Goal: Information Seeking & Learning: Learn about a topic

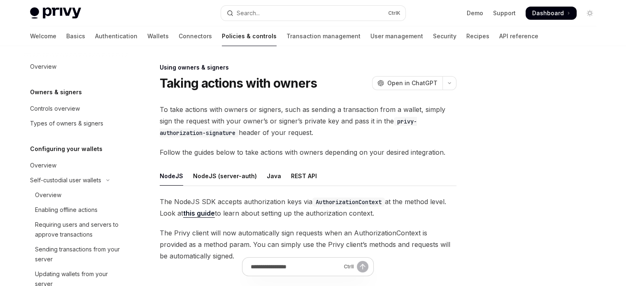
scroll to position [345, 0]
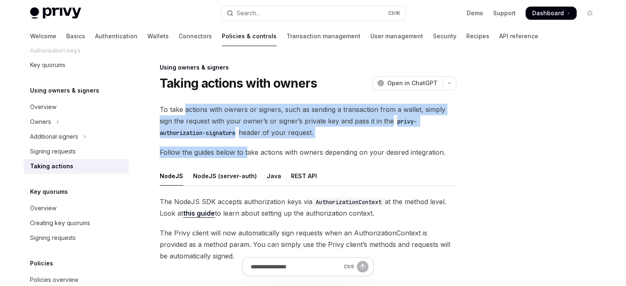
drag, startPoint x: 184, startPoint y: 111, endPoint x: 248, endPoint y: 153, distance: 75.9
click at [248, 152] on div "To take actions with owners or signers, such as sending a transaction from a wa…" at bounding box center [308, 183] width 297 height 158
click at [248, 153] on span "Follow the guides below to take actions with owners depending on your desired i…" at bounding box center [308, 152] width 297 height 12
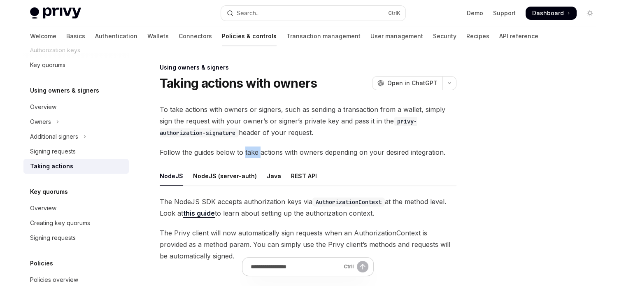
click at [248, 153] on span "Follow the guides below to take actions with owners depending on your desired i…" at bounding box center [308, 152] width 297 height 12
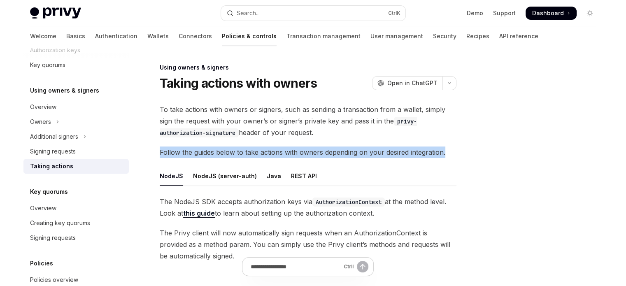
click at [248, 153] on span "Follow the guides below to take actions with owners depending on your desired i…" at bounding box center [308, 152] width 297 height 12
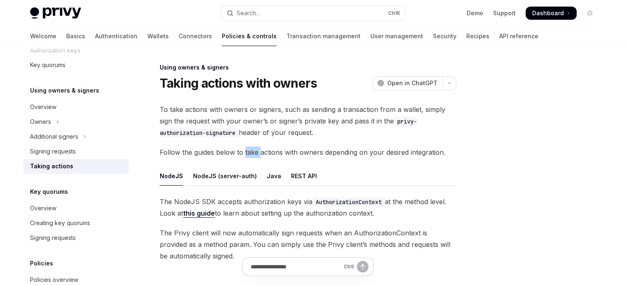
click at [248, 153] on span "Follow the guides below to take actions with owners depending on your desired i…" at bounding box center [308, 152] width 297 height 12
click at [244, 157] on span "Follow the guides below to take actions with owners depending on your desired i…" at bounding box center [308, 152] width 297 height 12
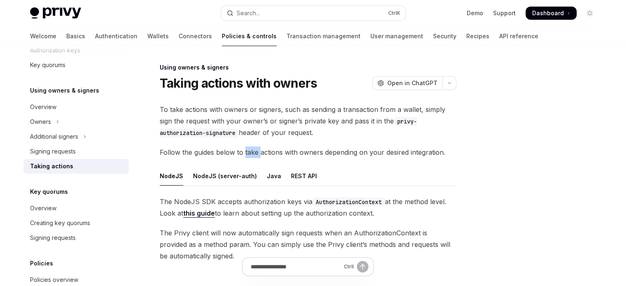
click at [244, 157] on span "Follow the guides below to take actions with owners depending on your desired i…" at bounding box center [308, 152] width 297 height 12
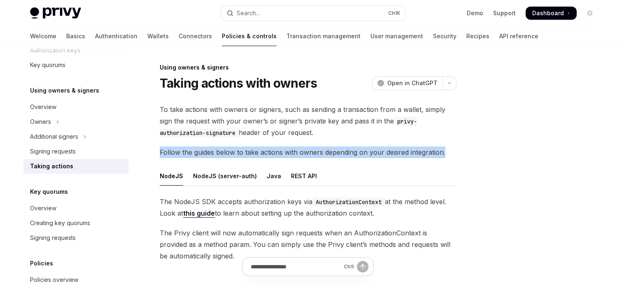
click at [244, 157] on span "Follow the guides below to take actions with owners depending on your desired i…" at bounding box center [308, 152] width 297 height 12
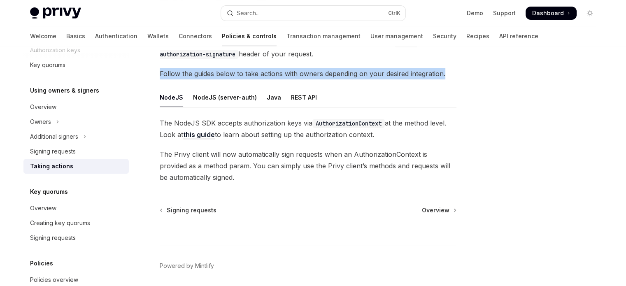
scroll to position [108, 0]
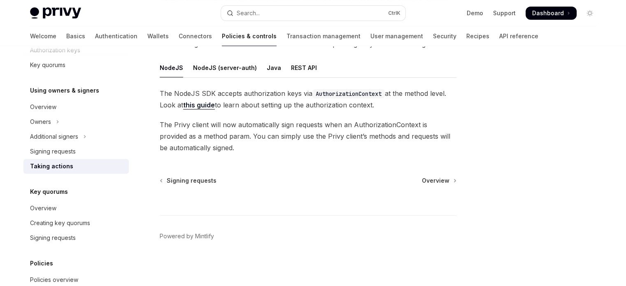
click at [217, 151] on span "The Privy client will now automatically sign requests when an AuthorizationCont…" at bounding box center [308, 136] width 297 height 35
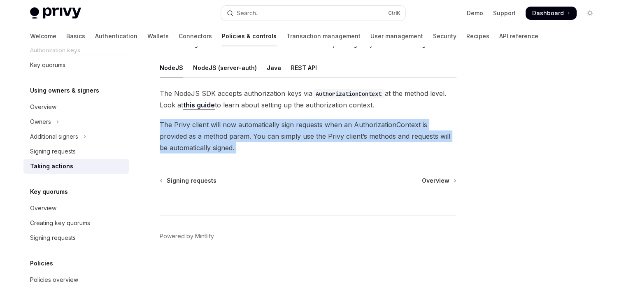
click at [217, 151] on span "The Privy client will now automatically sign requests when an AuthorizationCont…" at bounding box center [308, 136] width 297 height 35
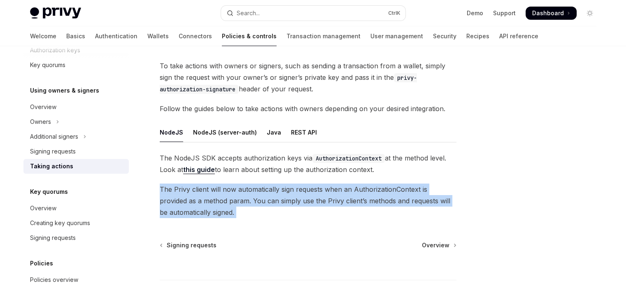
scroll to position [26, 0]
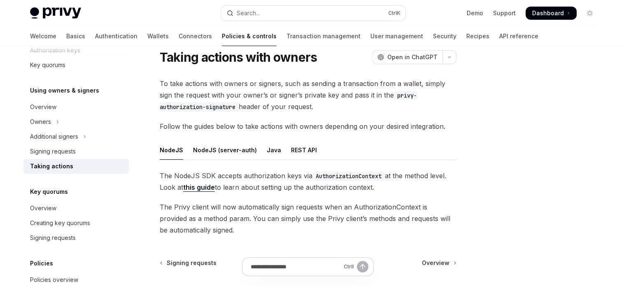
click at [197, 116] on div "To take actions with owners or signers, such as sending a transaction from a wa…" at bounding box center [308, 157] width 297 height 158
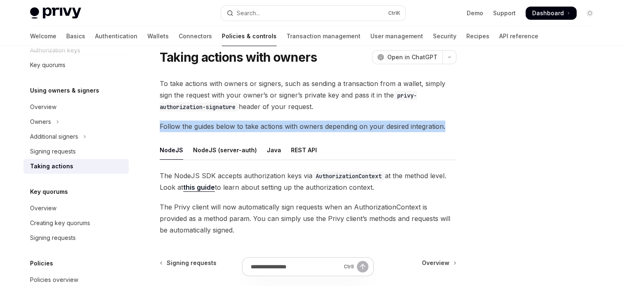
click at [197, 116] on div "To take actions with owners or signers, such as sending a transaction from a wa…" at bounding box center [308, 157] width 297 height 158
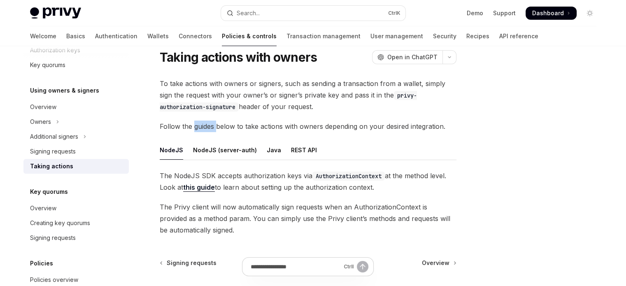
click at [197, 116] on div "To take actions with owners or signers, such as sending a transaction from a wa…" at bounding box center [308, 157] width 297 height 158
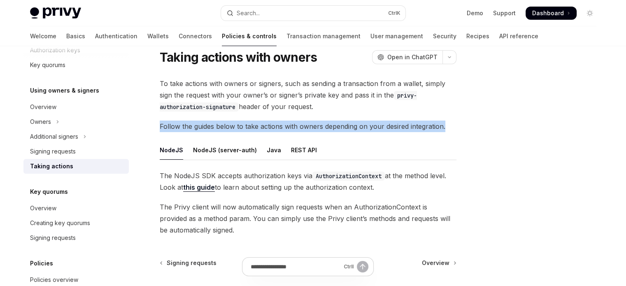
click at [197, 116] on div "To take actions with owners or signers, such as sending a transaction from a wa…" at bounding box center [308, 157] width 297 height 158
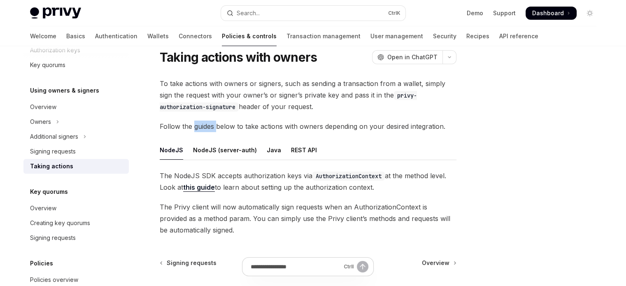
click at [197, 116] on div "To take actions with owners or signers, such as sending a transaction from a wa…" at bounding box center [308, 157] width 297 height 158
click at [370, 32] on link "User management" at bounding box center [396, 36] width 53 height 20
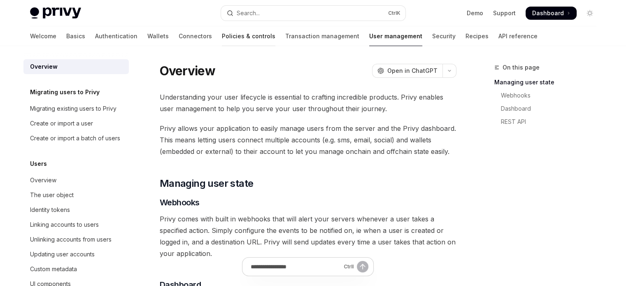
click at [222, 41] on link "Policies & controls" at bounding box center [248, 36] width 53 height 20
type textarea "*"
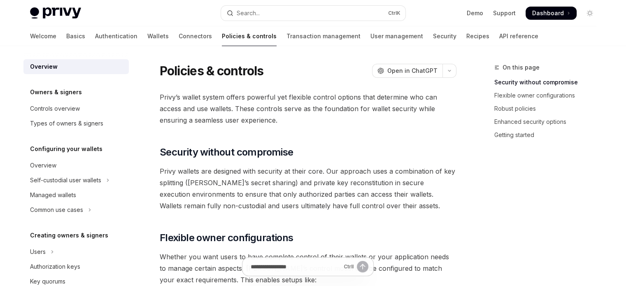
click at [100, 64] on div "Overview" at bounding box center [77, 67] width 94 height 10
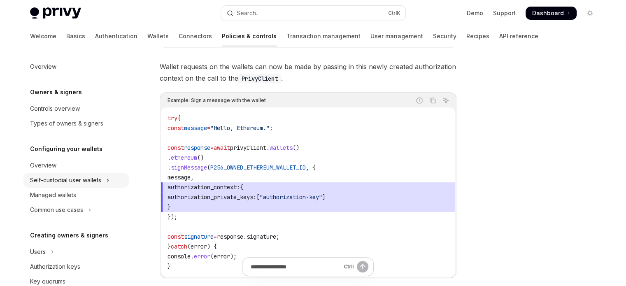
scroll to position [306, 0]
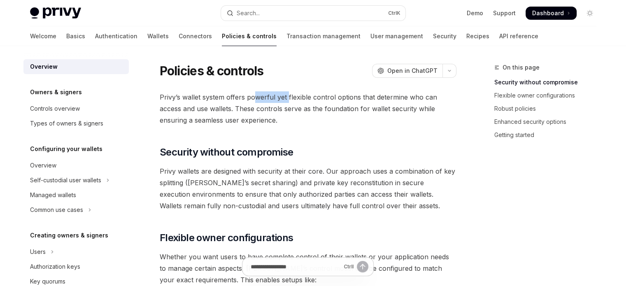
drag, startPoint x: 252, startPoint y: 102, endPoint x: 287, endPoint y: 101, distance: 34.6
click at [287, 101] on span "Privy’s wallet system offers powerful yet flexible control options that determi…" at bounding box center [308, 108] width 297 height 35
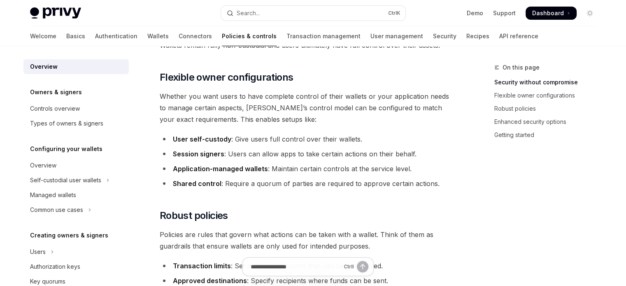
scroll to position [165, 0]
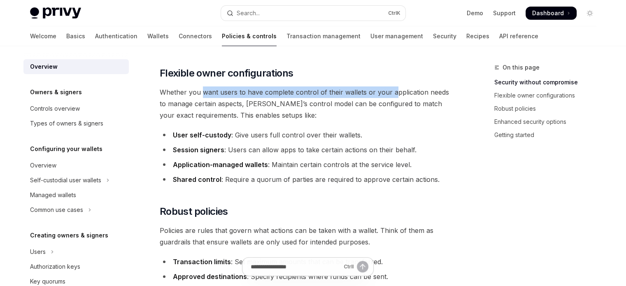
drag, startPoint x: 200, startPoint y: 81, endPoint x: 392, endPoint y: 81, distance: 192.1
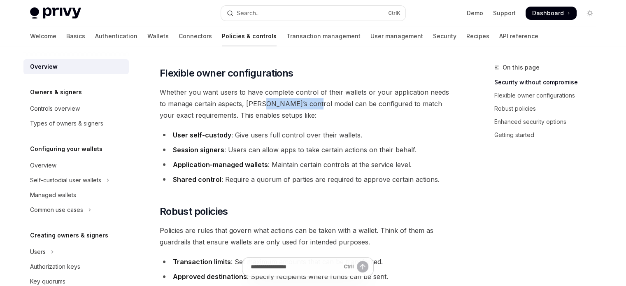
drag, startPoint x: 253, startPoint y: 107, endPoint x: 317, endPoint y: 100, distance: 64.6
click at [315, 100] on span "Whether you want users to have complete control of their wallets or your applic…" at bounding box center [308, 103] width 297 height 35
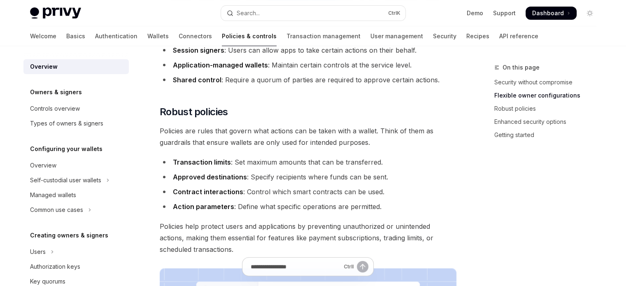
scroll to position [288, 0]
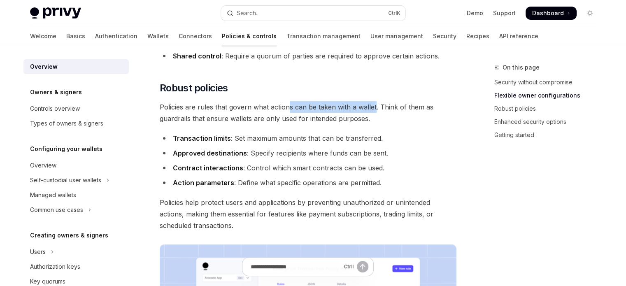
drag, startPoint x: 286, startPoint y: 105, endPoint x: 377, endPoint y: 100, distance: 90.6
click at [377, 100] on div "Privy’s wallet system offers powerful yet flexible control options that determi…" at bounding box center [308, 218] width 297 height 831
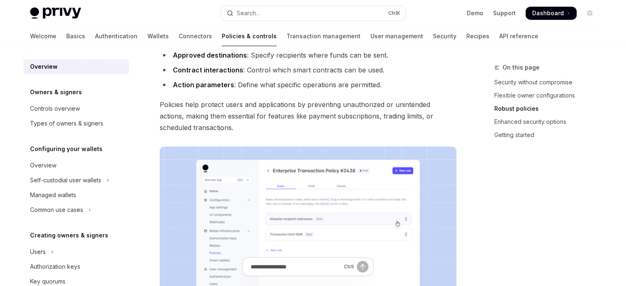
scroll to position [411, 0]
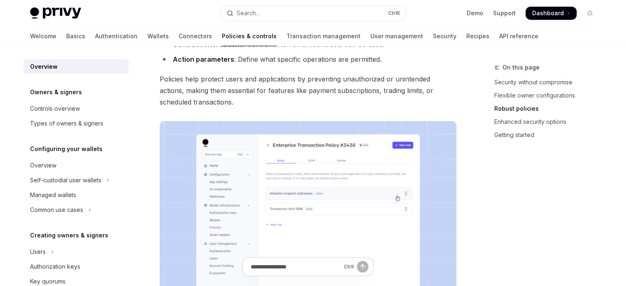
drag, startPoint x: 176, startPoint y: 111, endPoint x: 275, endPoint y: 111, distance: 99.6
click at [275, 111] on div "Privy’s wallet system offers powerful yet flexible control options that determi…" at bounding box center [308, 95] width 297 height 831
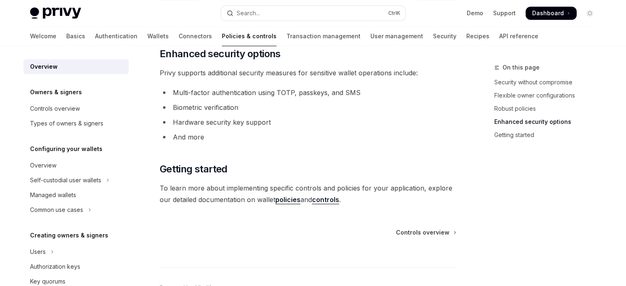
scroll to position [740, 0]
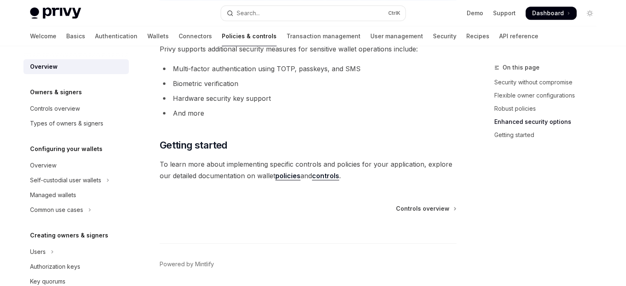
click at [282, 174] on link "policies" at bounding box center [287, 176] width 25 height 9
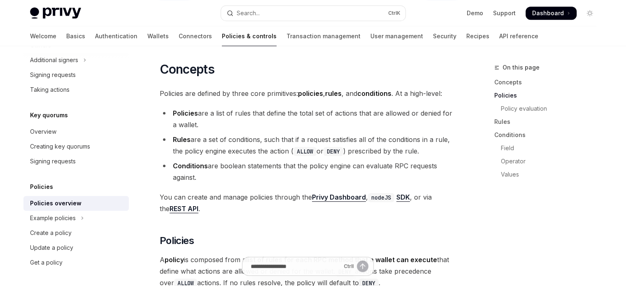
scroll to position [494, 0]
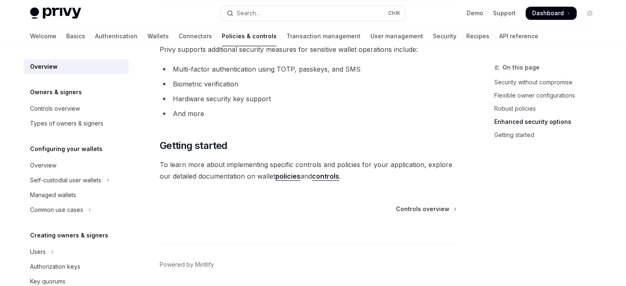
scroll to position [740, 0]
click at [332, 179] on link "controls" at bounding box center [325, 176] width 27 height 9
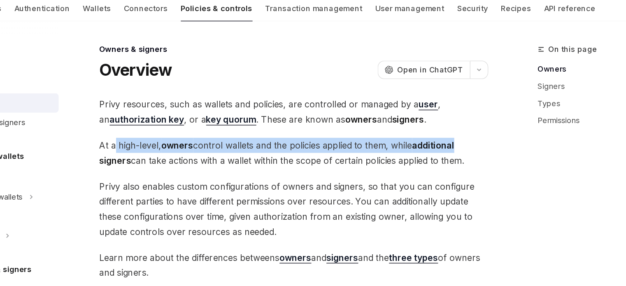
drag, startPoint x: 183, startPoint y: 139, endPoint x: 438, endPoint y: 144, distance: 254.7
click at [438, 144] on span "At a high-level, owners control wallets and the policies applied to them, while…" at bounding box center [308, 146] width 297 height 23
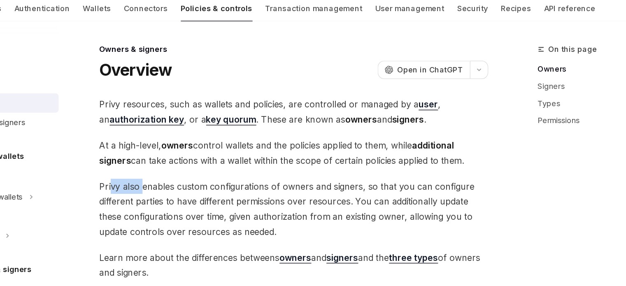
drag, startPoint x: 168, startPoint y: 169, endPoint x: 191, endPoint y: 166, distance: 22.9
click at [191, 166] on span "Privy also enables custom configurations of owners and signers, so that you can…" at bounding box center [308, 189] width 297 height 46
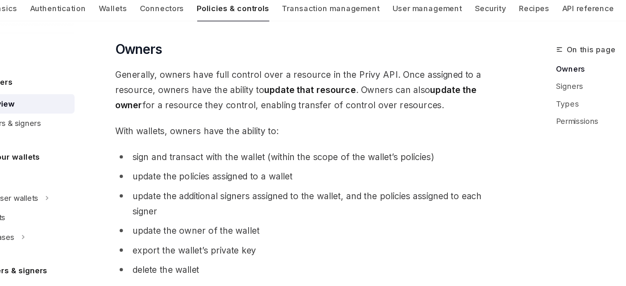
scroll to position [202, 0]
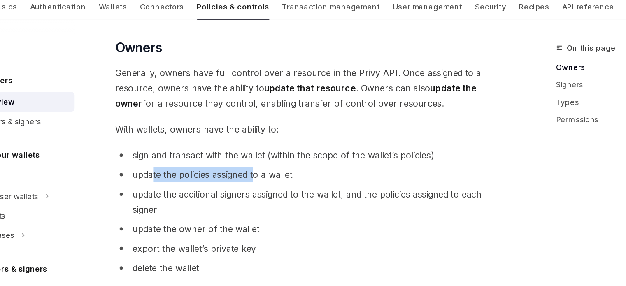
drag, startPoint x: 211, startPoint y: 158, endPoint x: 265, endPoint y: 158, distance: 53.1
click at [265, 158] on li "update the policies assigned to a wallet" at bounding box center [308, 164] width 297 height 12
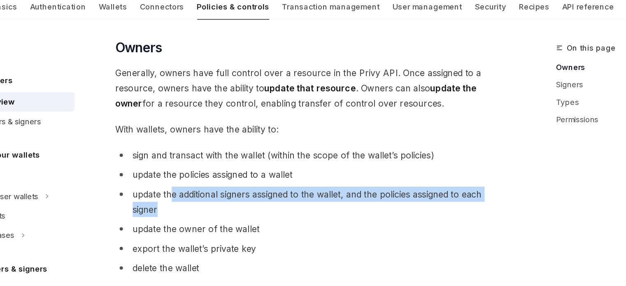
drag, startPoint x: 200, startPoint y: 183, endPoint x: 249, endPoint y: 186, distance: 48.6
click at [249, 186] on li "update the additional signers assigned to the wallet, and the policies assigned…" at bounding box center [308, 184] width 297 height 23
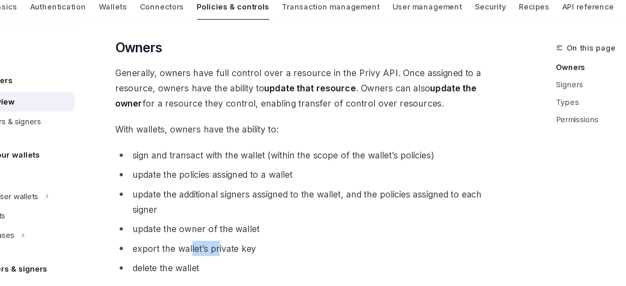
drag, startPoint x: 216, startPoint y: 217, endPoint x: 264, endPoint y: 215, distance: 48.2
click at [247, 216] on span "export the wallet’s private key" at bounding box center [220, 220] width 94 height 8
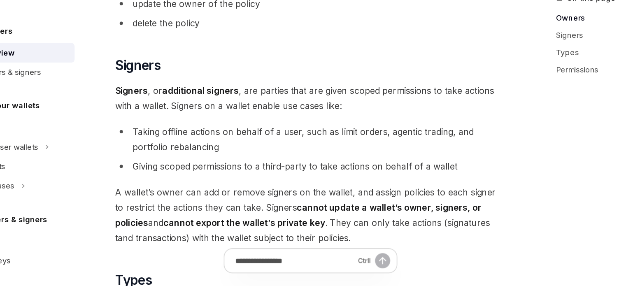
scroll to position [421, 0]
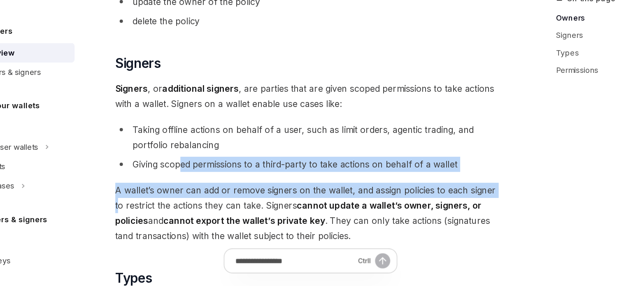
drag, startPoint x: 210, startPoint y: 189, endPoint x: 450, endPoint y: 200, distance: 239.7
click at [450, 200] on div "Privy resources, such as wallets and policies, are controlled or managed by a u…" at bounding box center [308, 89] width 297 height 815
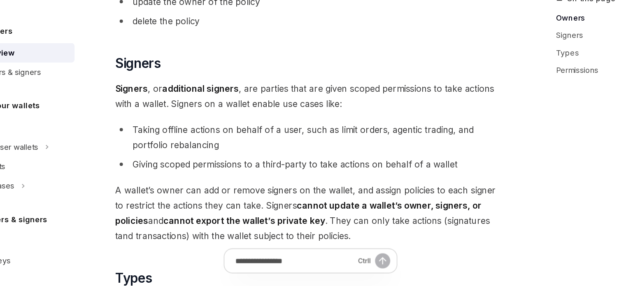
click at [318, 223] on strong "cannot update a wallet’s owner, signers, or policies" at bounding box center [299, 231] width 278 height 20
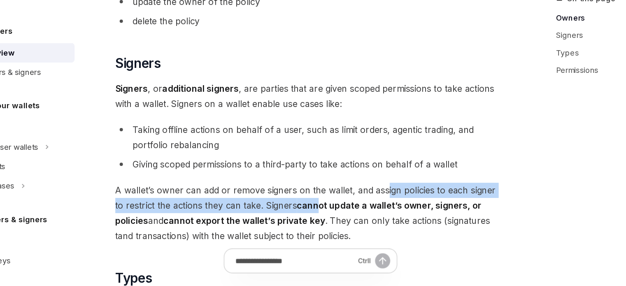
drag, startPoint x: 307, startPoint y: 224, endPoint x: 364, endPoint y: 217, distance: 57.6
click at [364, 217] on span "A wallet’s owner can add or remove signers on the wallet, and assign policies t…" at bounding box center [308, 230] width 297 height 46
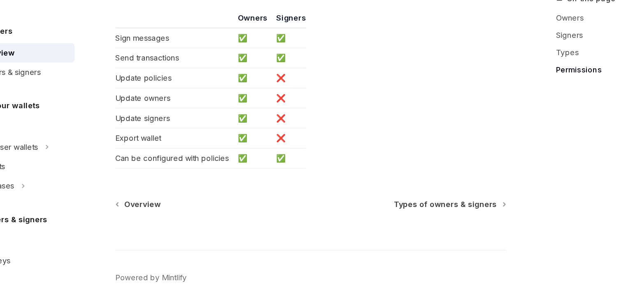
scroll to position [764, 0]
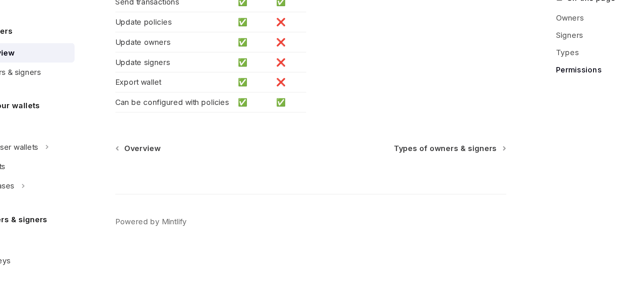
click at [425, 186] on div "Ctrl I" at bounding box center [308, 201] width 297 height 30
click at [427, 181] on span "Types of owners & signers" at bounding box center [410, 181] width 78 height 8
type textarea "*"
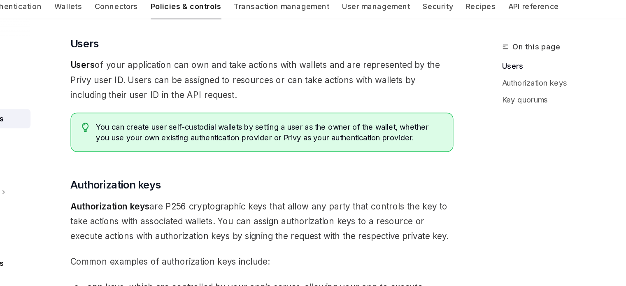
scroll to position [76, 0]
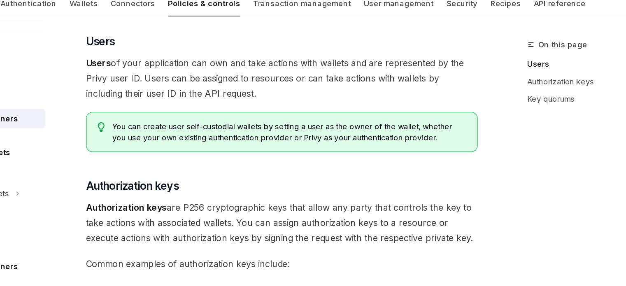
drag, startPoint x: 325, startPoint y: 87, endPoint x: 438, endPoint y: 107, distance: 114.4
click at [438, 107] on span "Users of your application can own and take actions with wallets and are represe…" at bounding box center [308, 93] width 297 height 35
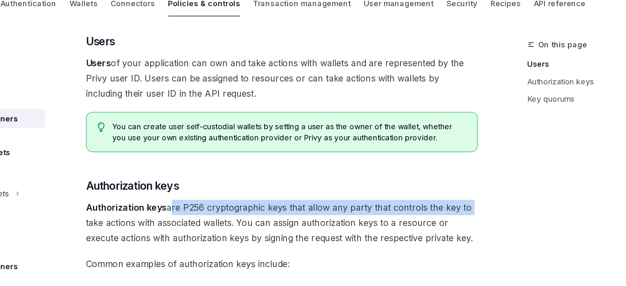
drag, startPoint x: 221, startPoint y: 190, endPoint x: 446, endPoint y: 191, distance: 224.6
click at [446, 191] on span "Authorization keys are P256 cryptographic keys that allow any party that contro…" at bounding box center [308, 202] width 297 height 35
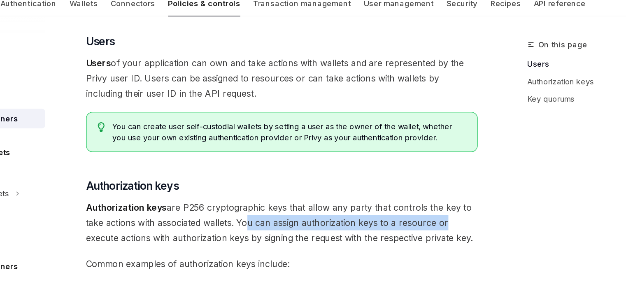
drag, startPoint x: 280, startPoint y: 202, endPoint x: 430, endPoint y: 205, distance: 150.6
click at [430, 205] on span "Authorization keys are P256 cryptographic keys that allow any party that contro…" at bounding box center [308, 202] width 297 height 35
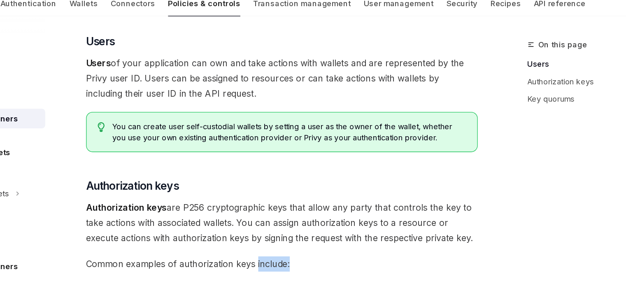
drag, startPoint x: 290, startPoint y: 223, endPoint x: 368, endPoint y: 222, distance: 78.6
click at [364, 222] on div "There are three types of owners & signers: users , authorization keys , and key…" at bounding box center [308, 257] width 297 height 459
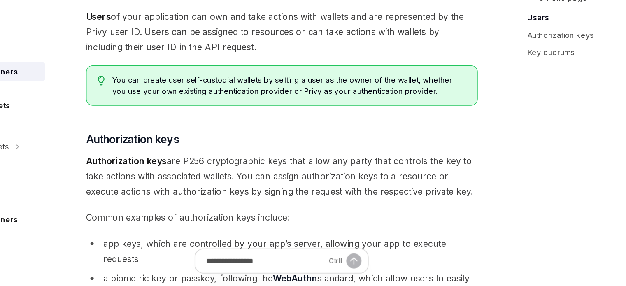
click at [368, 257] on div "Ctrl I" at bounding box center [308, 266] width 132 height 19
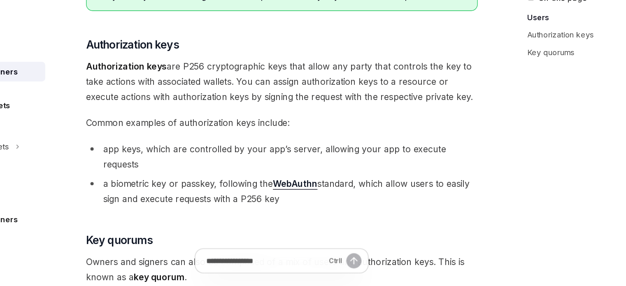
scroll to position [169, 0]
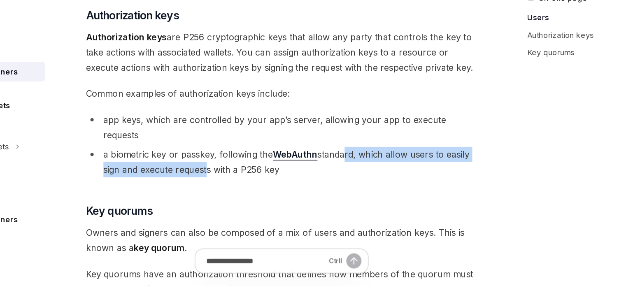
drag, startPoint x: 248, startPoint y: 181, endPoint x: 357, endPoint y: 179, distance: 109.4
click at [356, 180] on li "a biometric key or passkey, following the WebAuthn standard, which allow users …" at bounding box center [308, 191] width 297 height 23
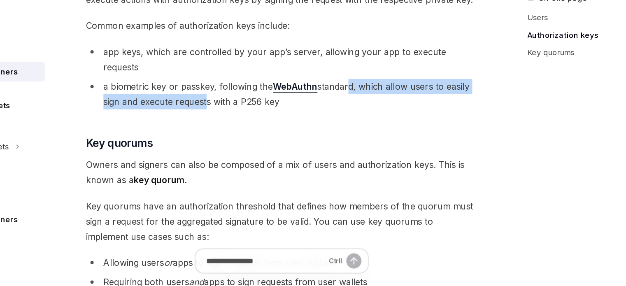
scroll to position [232, 0]
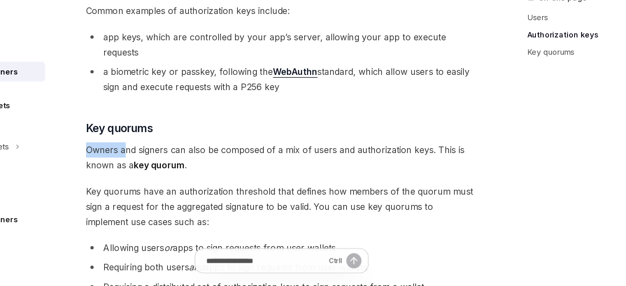
drag, startPoint x: 158, startPoint y: 165, endPoint x: 188, endPoint y: 169, distance: 30.7
click at [188, 169] on div "Owners & signers Types of owners & signers OpenAI Open in ChatGPT OpenAI Open i…" at bounding box center [231, 147] width 454 height 633
click at [188, 177] on span "Owners and signers can also be composed of a mix of users and authorization key…" at bounding box center [308, 188] width 297 height 23
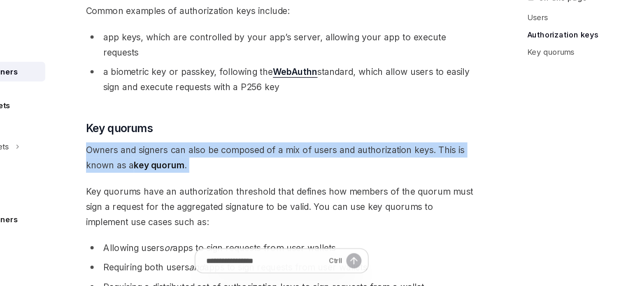
click at [188, 177] on span "Owners and signers can also be composed of a mix of users and authorization key…" at bounding box center [308, 188] width 297 height 23
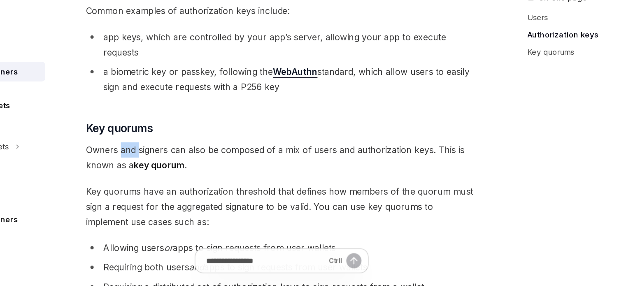
click at [188, 177] on span "Owners and signers can also be composed of a mix of users and authorization key…" at bounding box center [308, 188] width 297 height 23
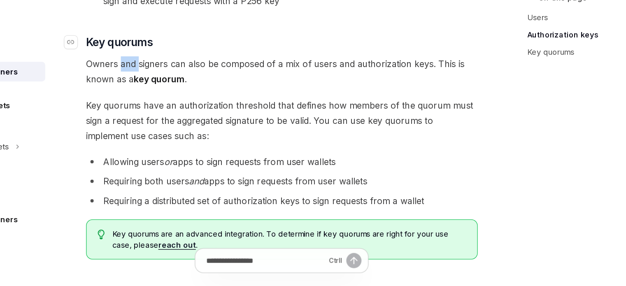
scroll to position [301, 0]
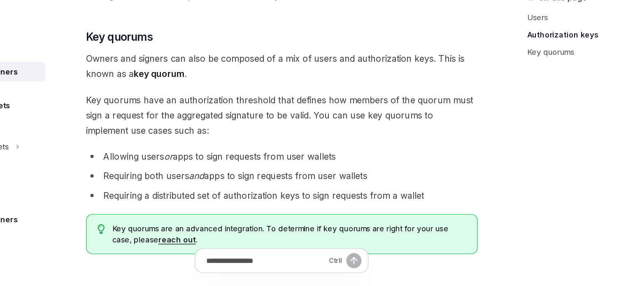
click at [300, 182] on li "Allowing users or apps to sign requests from user wallets" at bounding box center [308, 188] width 297 height 12
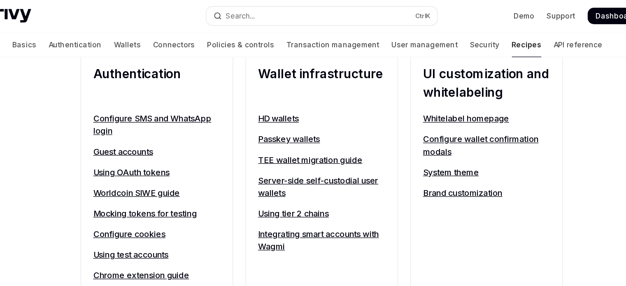
scroll to position [329, 0]
click at [277, 147] on link "Server-side self-custodial user wallets" at bounding box center [312, 149] width 101 height 20
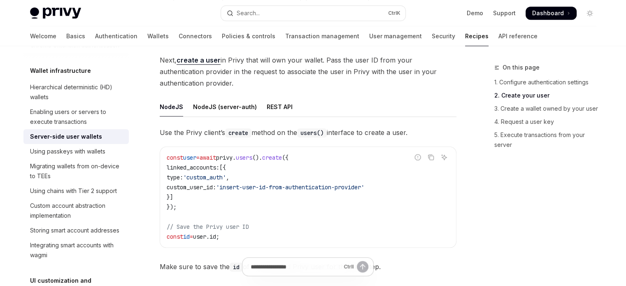
scroll to position [740, 0]
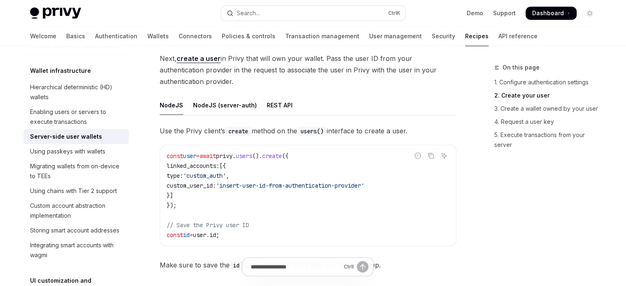
click at [359, 218] on code "const user = await privy . users (). create ({ linked_accounts: [{ type: 'custo…" at bounding box center [308, 195] width 283 height 89
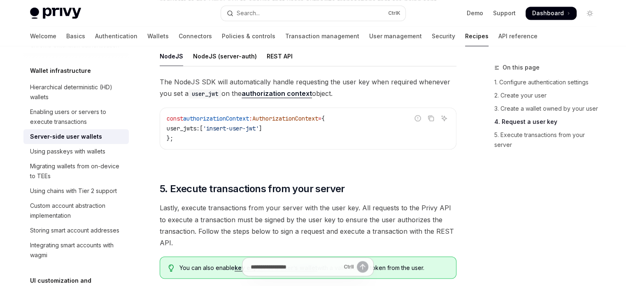
scroll to position [1559, 0]
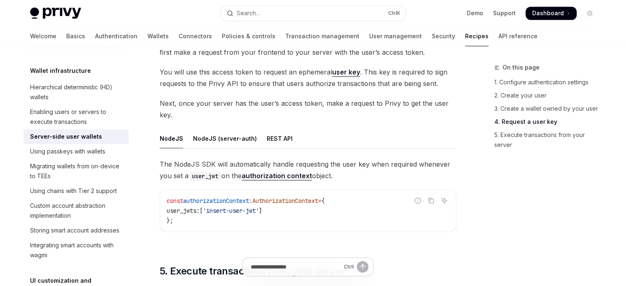
type textarea "*"
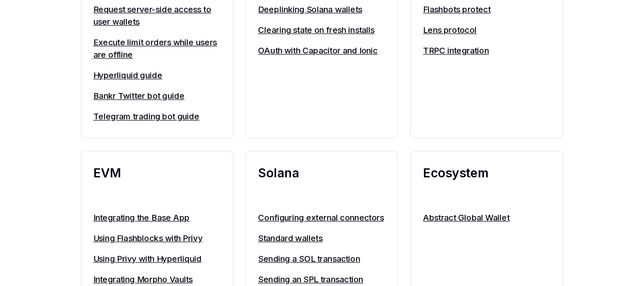
scroll to position [830, 0]
